Goal: Task Accomplishment & Management: Manage account settings

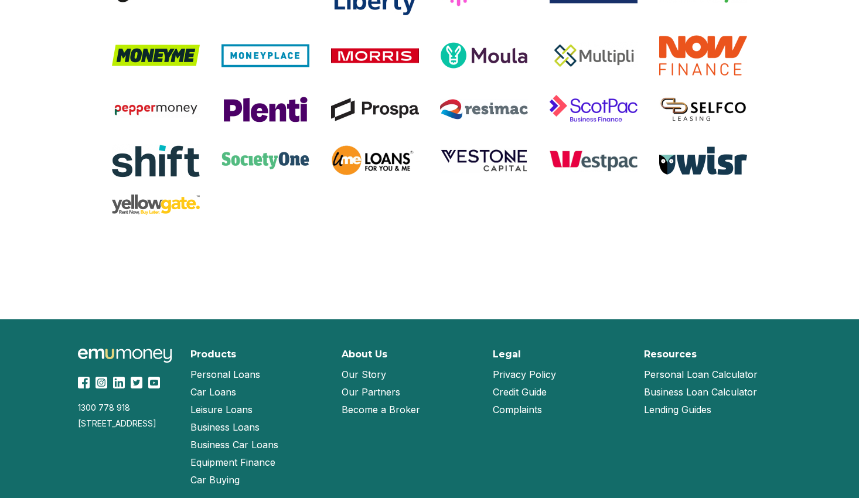
scroll to position [2512, 0]
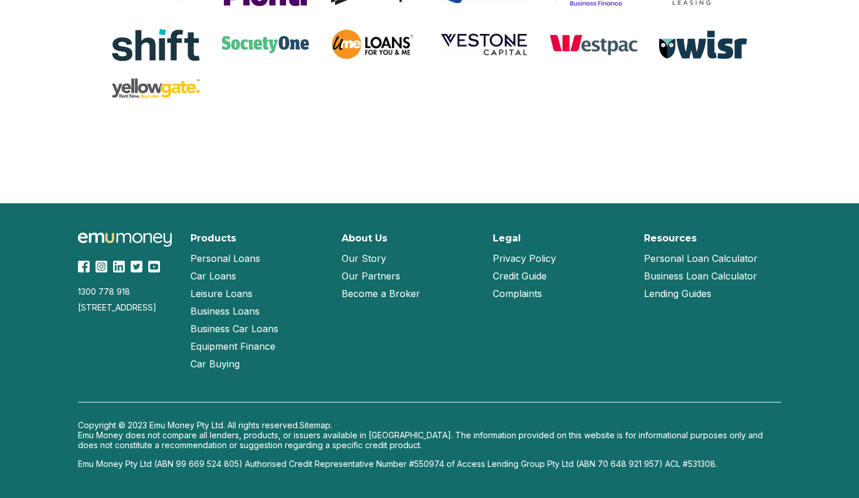
click at [368, 259] on link "Our Story" at bounding box center [364, 259] width 45 height 18
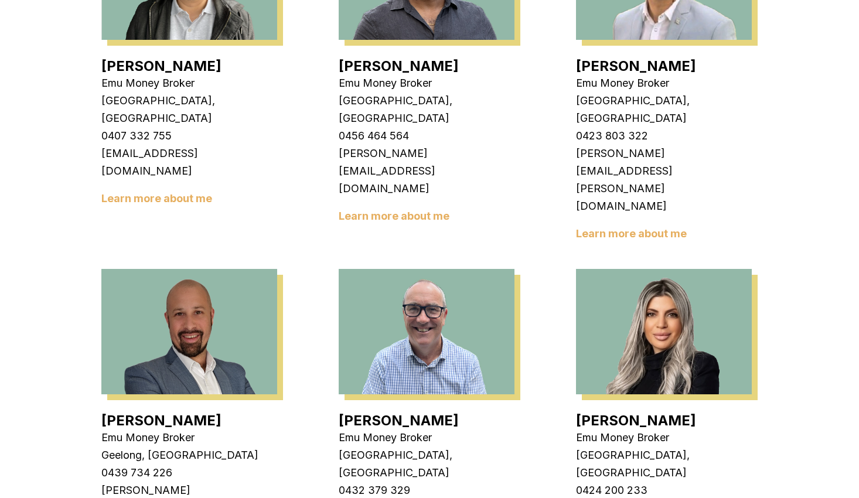
scroll to position [527, 0]
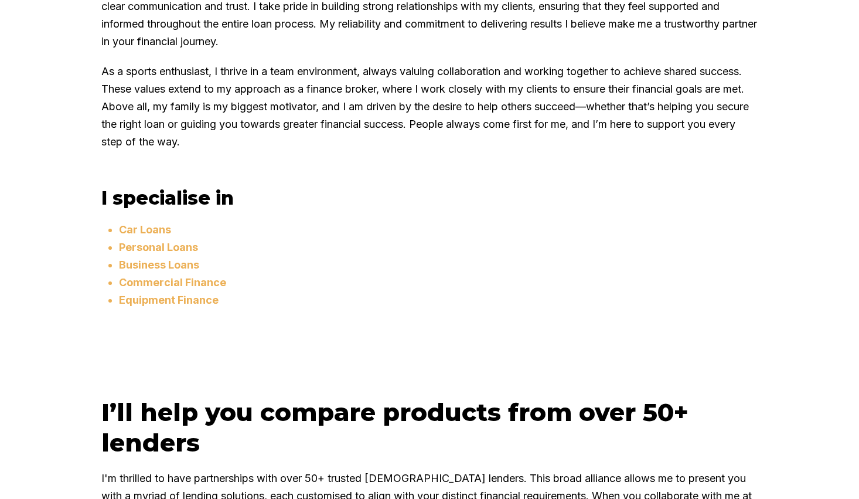
scroll to position [820, 0]
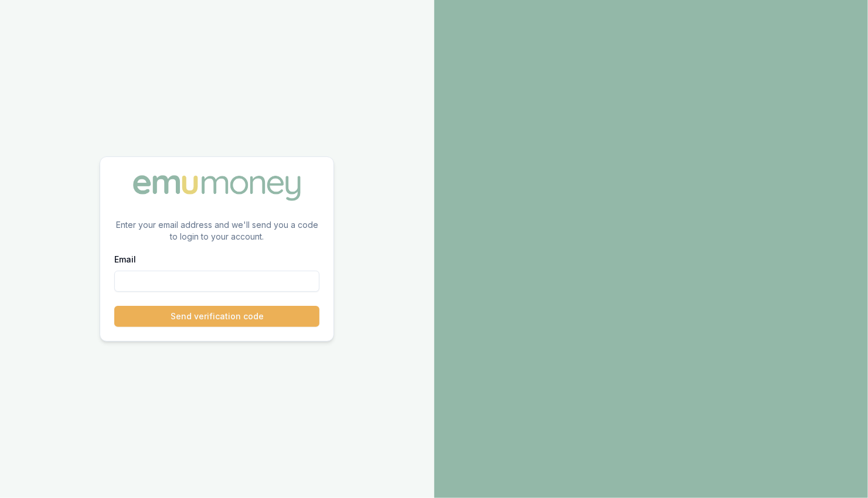
click at [142, 275] on input "Email" at bounding box center [216, 281] width 205 height 21
paste input "sam.crouch+2112491830@emumoney.com.au"
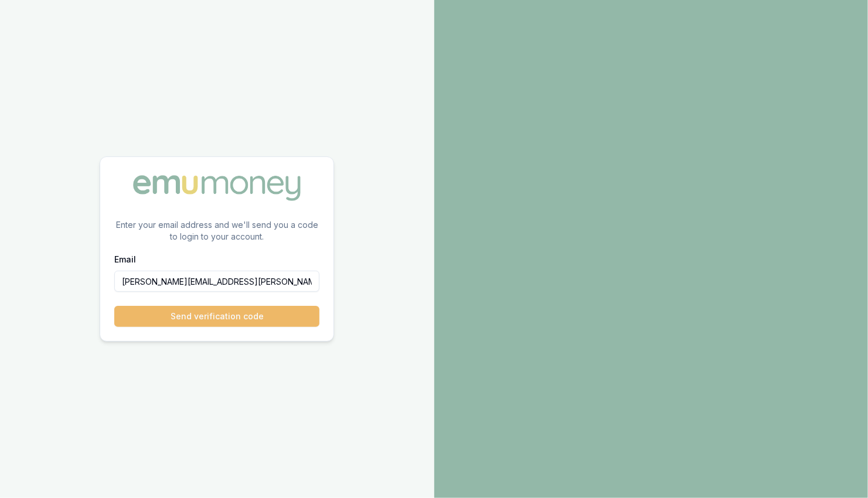
type input "sam.crouch+2112491830@emumoney.com.au"
click at [241, 317] on button "Send verification code" at bounding box center [216, 316] width 205 height 21
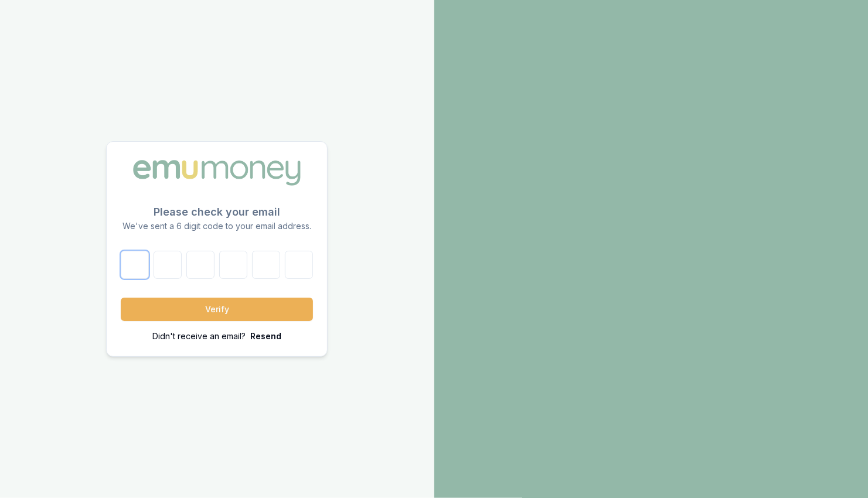
paste input "4"
type input "4"
type input "5"
type input "6"
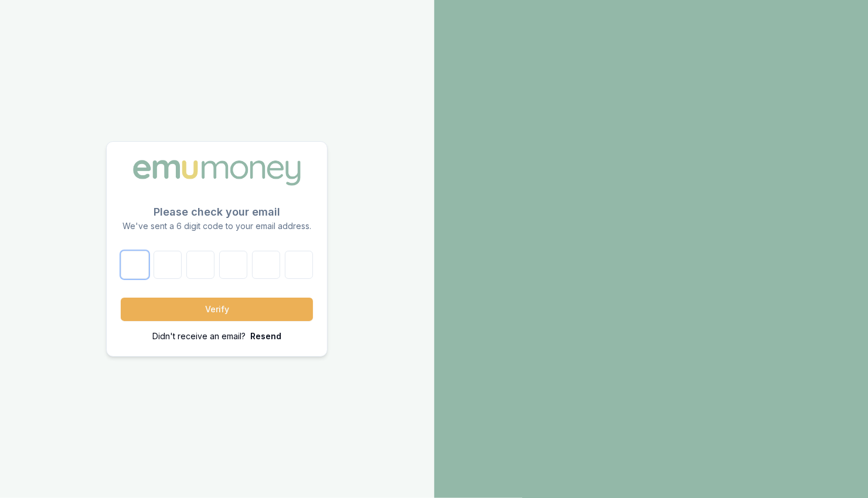
type input "3"
type input "9"
click at [254, 306] on button "Verify" at bounding box center [217, 309] width 192 height 23
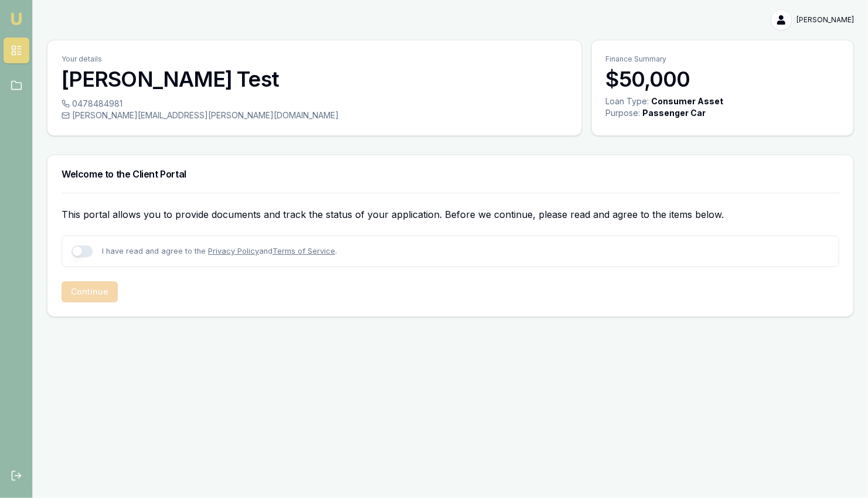
click at [76, 245] on button "button" at bounding box center [81, 251] width 21 height 12
checkbox input "true"
click at [87, 295] on button "Continue" at bounding box center [90, 291] width 56 height 21
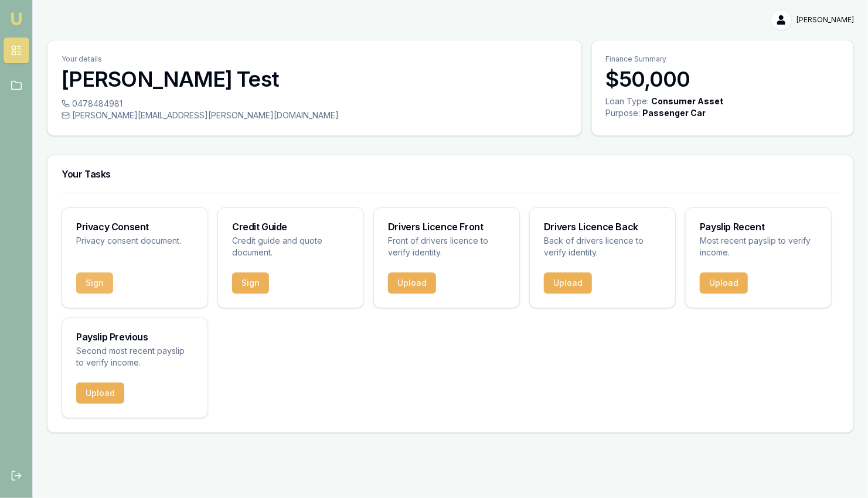
click at [88, 284] on button "Sign" at bounding box center [94, 282] width 37 height 21
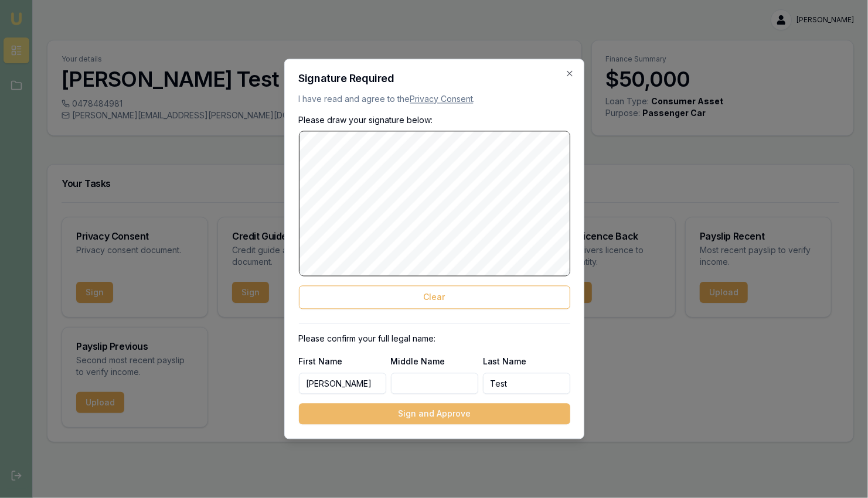
click at [448, 415] on button "Sign and Approve" at bounding box center [434, 414] width 271 height 21
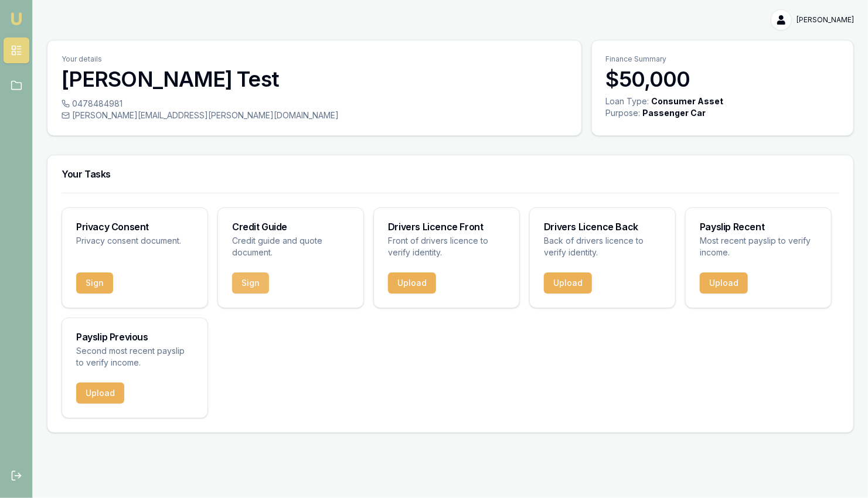
click at [251, 287] on button "Sign" at bounding box center [250, 282] width 37 height 21
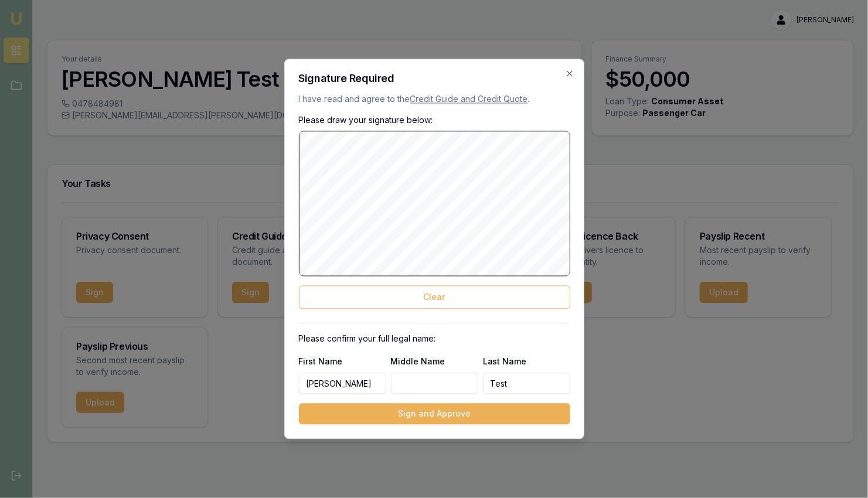
click at [455, 418] on button "Sign and Approve" at bounding box center [434, 414] width 271 height 21
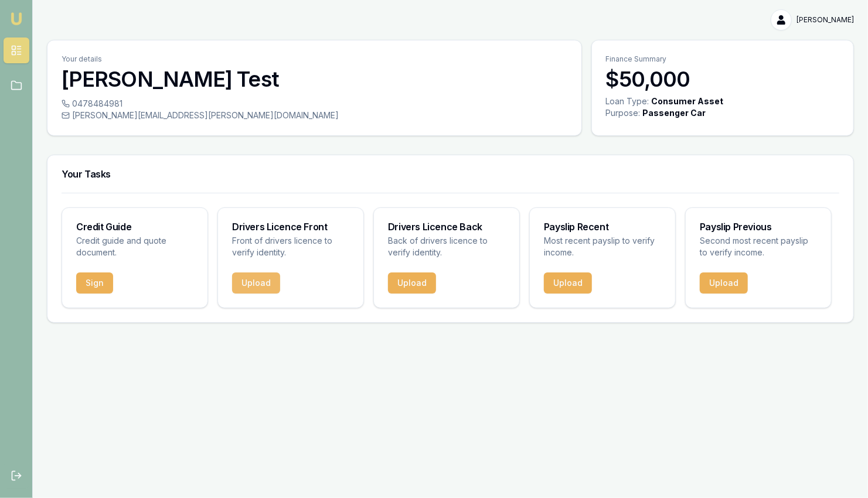
click at [265, 285] on button "Upload" at bounding box center [256, 282] width 48 height 21
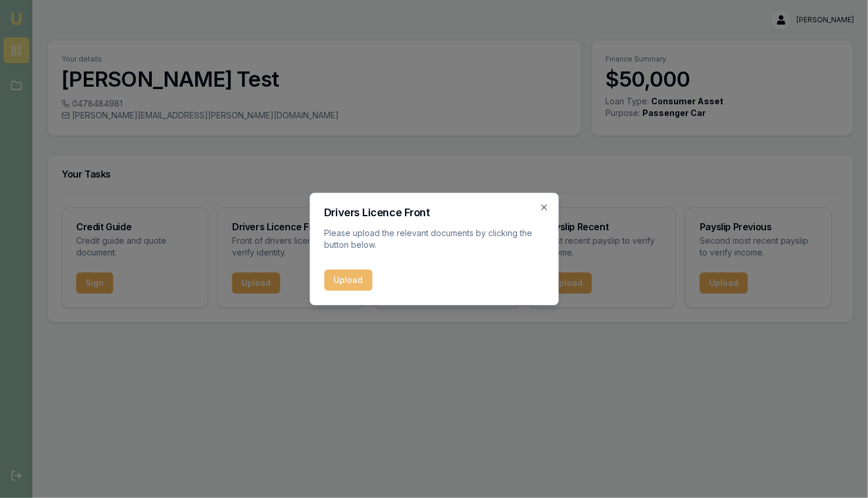
click at [357, 280] on button "Upload" at bounding box center [348, 279] width 48 height 21
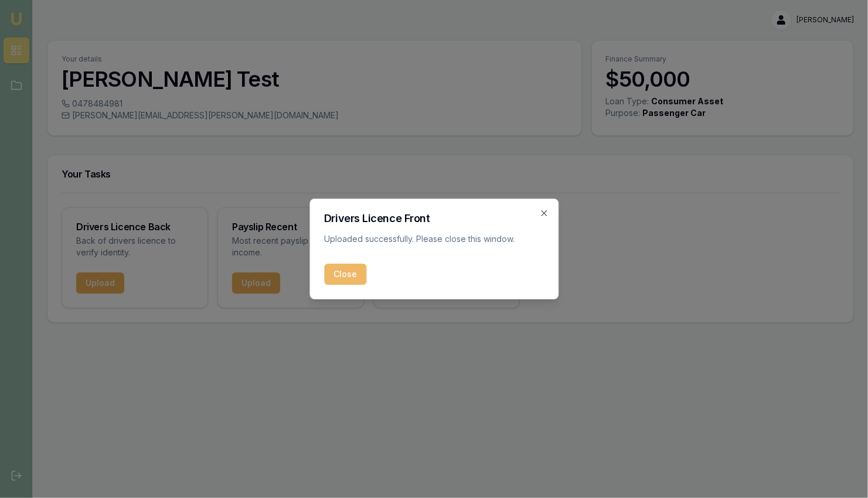
click at [351, 268] on button "Close" at bounding box center [345, 274] width 42 height 21
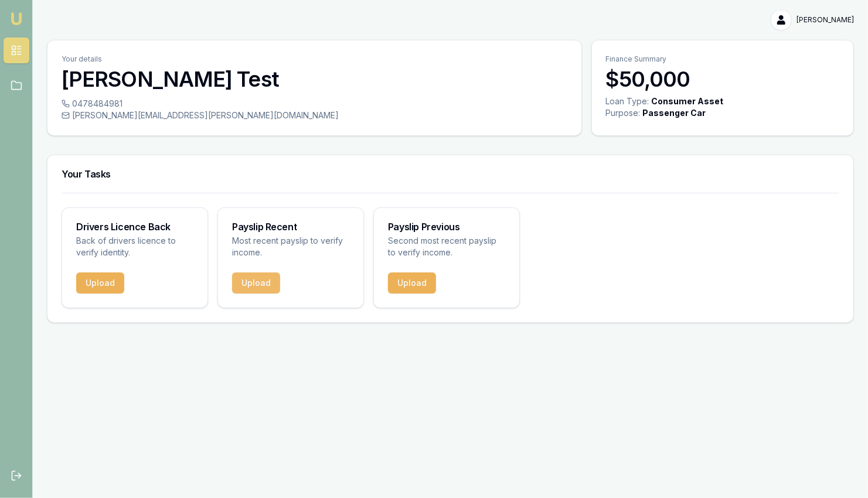
click at [254, 289] on button "Upload" at bounding box center [256, 282] width 48 height 21
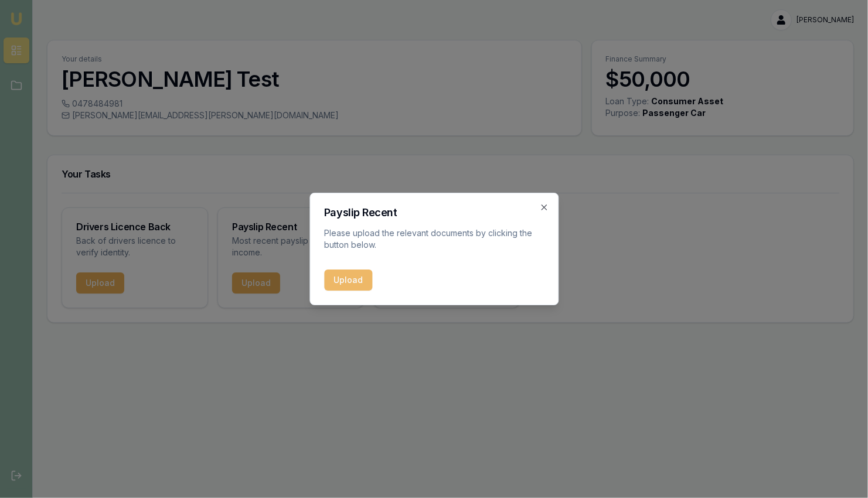
click at [335, 279] on button "Upload" at bounding box center [348, 279] width 48 height 21
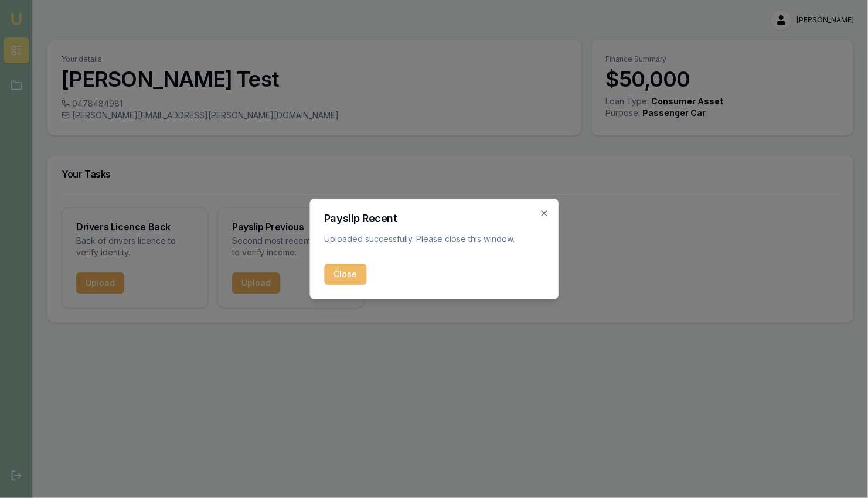
click at [364, 279] on button "Close" at bounding box center [345, 274] width 42 height 21
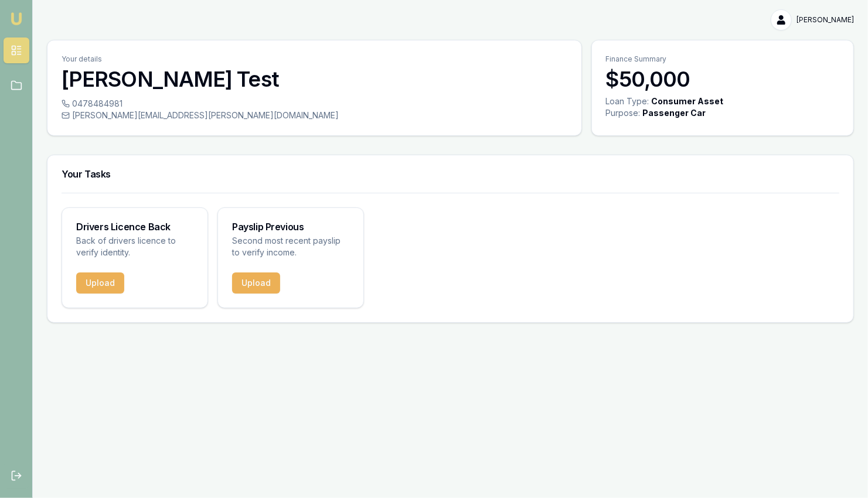
click at [844, 20] on html "Emu Broker Sam Test Toggle Menu Your details Sam Test 0478484981 sam.crouch+211…" at bounding box center [434, 249] width 868 height 498
click at [817, 76] on div "Logout" at bounding box center [815, 69] width 69 height 19
